Goal: Information Seeking & Learning: Find specific page/section

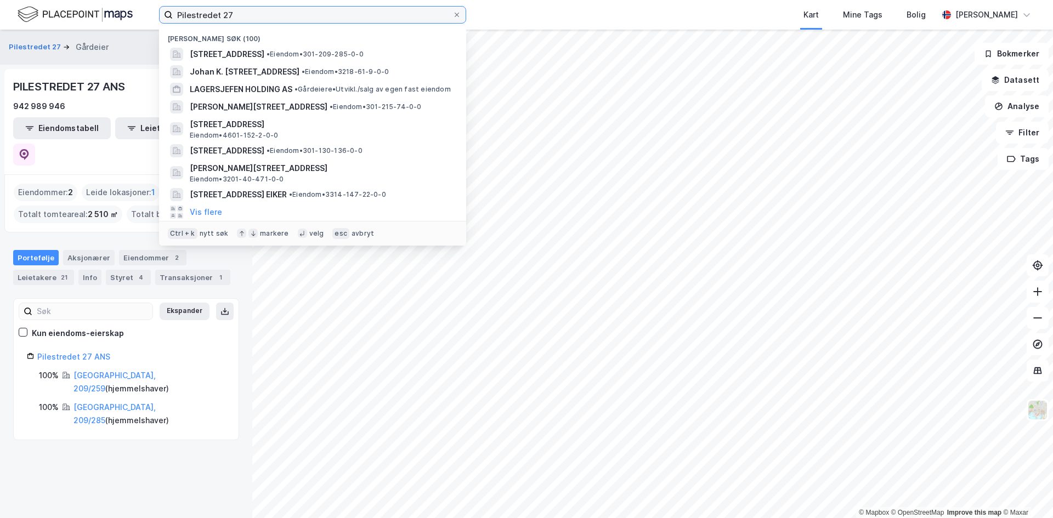
click at [253, 15] on input "Pilestredet 27" at bounding box center [313, 15] width 280 height 16
paste input "[STREET_ADDRESS]"
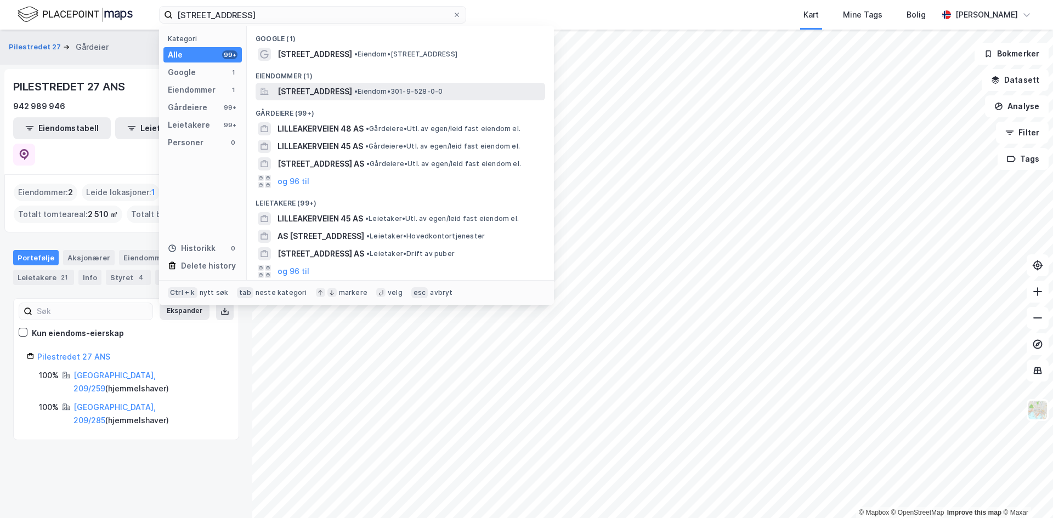
click at [306, 87] on span "[STREET_ADDRESS]" at bounding box center [314, 91] width 75 height 13
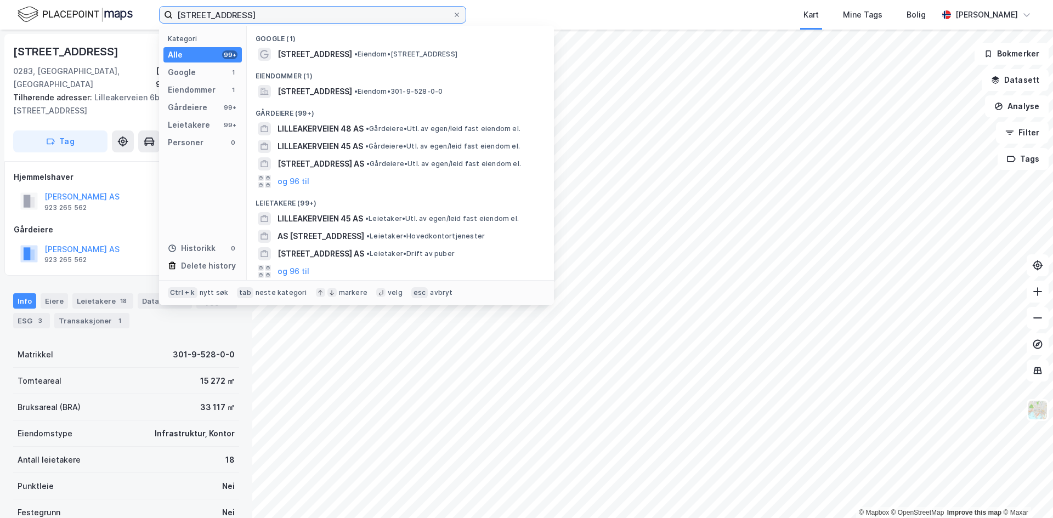
click at [311, 10] on input "[STREET_ADDRESS]" at bounding box center [313, 15] width 280 height 16
click at [310, 10] on input "[STREET_ADDRESS]" at bounding box center [313, 15] width 280 height 16
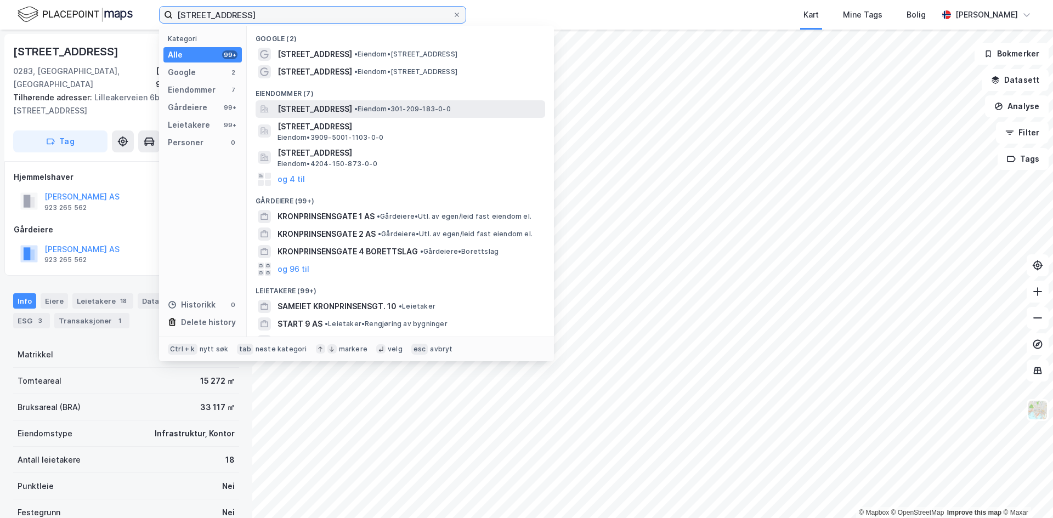
type input "[STREET_ADDRESS]"
click at [335, 107] on span "[STREET_ADDRESS]" at bounding box center [314, 109] width 75 height 13
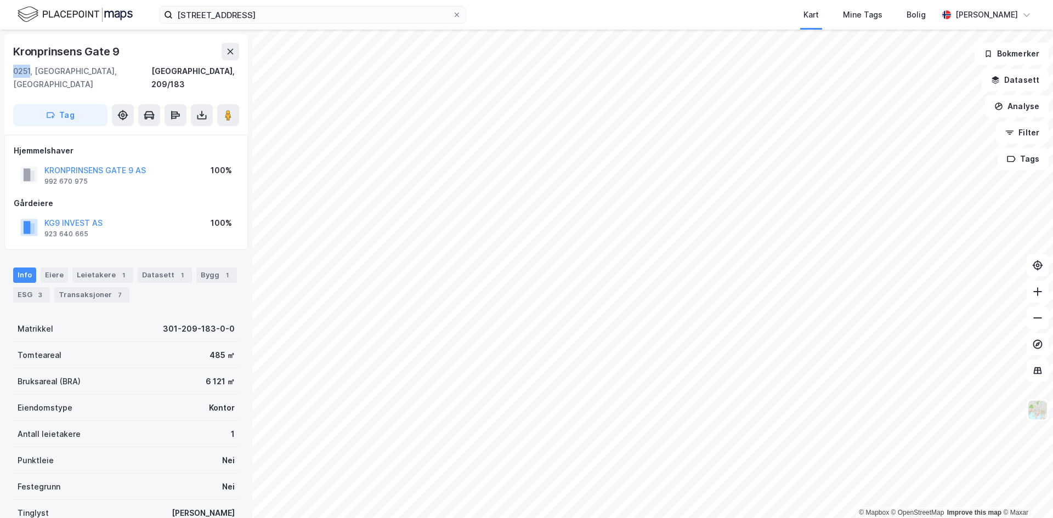
drag, startPoint x: 30, startPoint y: 71, endPoint x: 10, endPoint y: 72, distance: 19.2
click at [10, 72] on div "[STREET_ADDRESS]" at bounding box center [125, 84] width 243 height 101
copy div "0251"
